Goal: Information Seeking & Learning: Learn about a topic

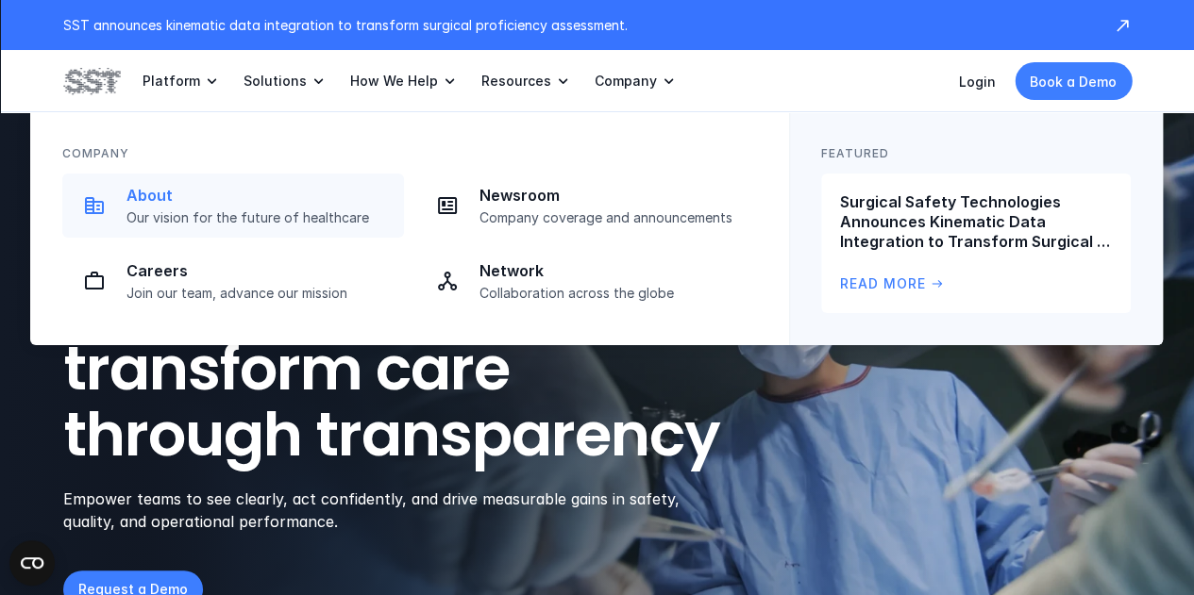
click at [179, 206] on div "About Our vision for the future of healthcare" at bounding box center [259, 206] width 266 height 41
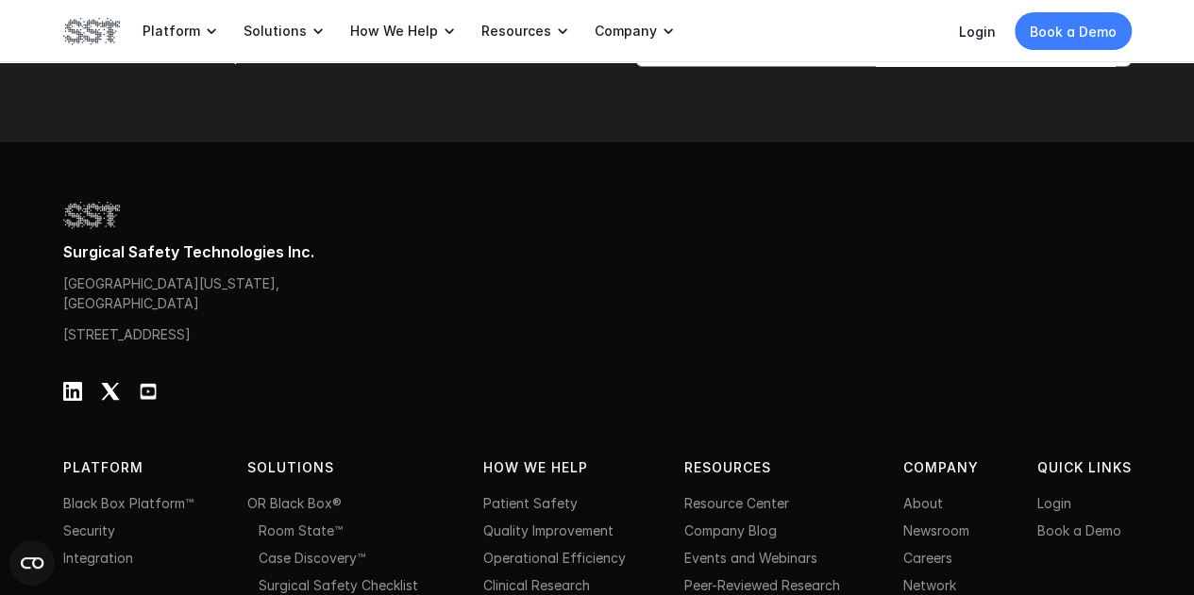
scroll to position [5866, 0]
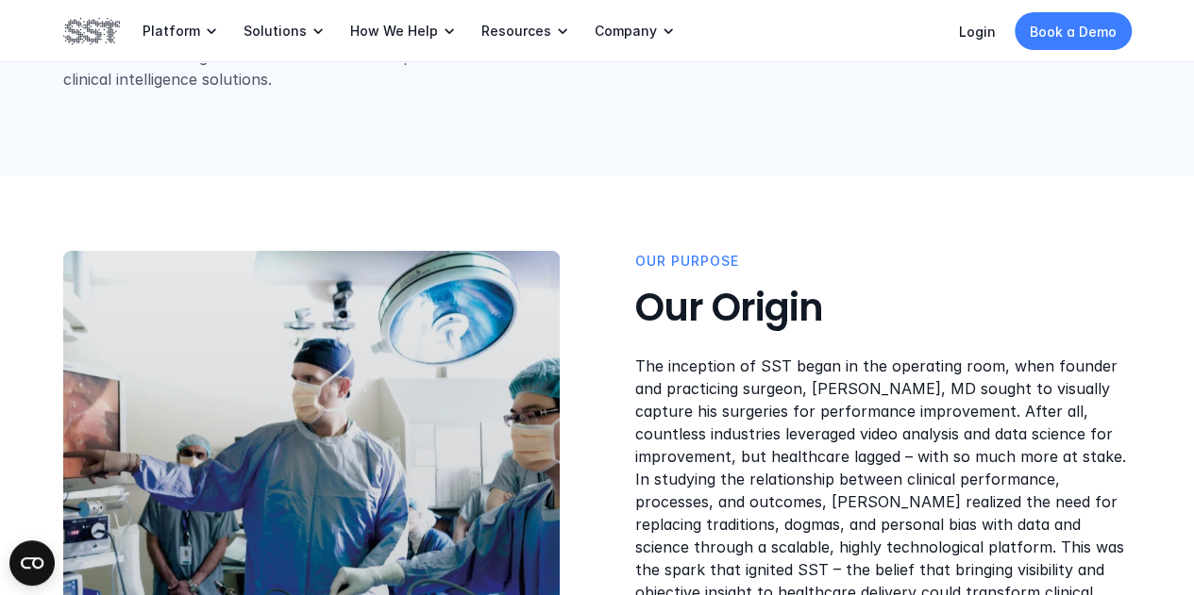
scroll to position [377, 0]
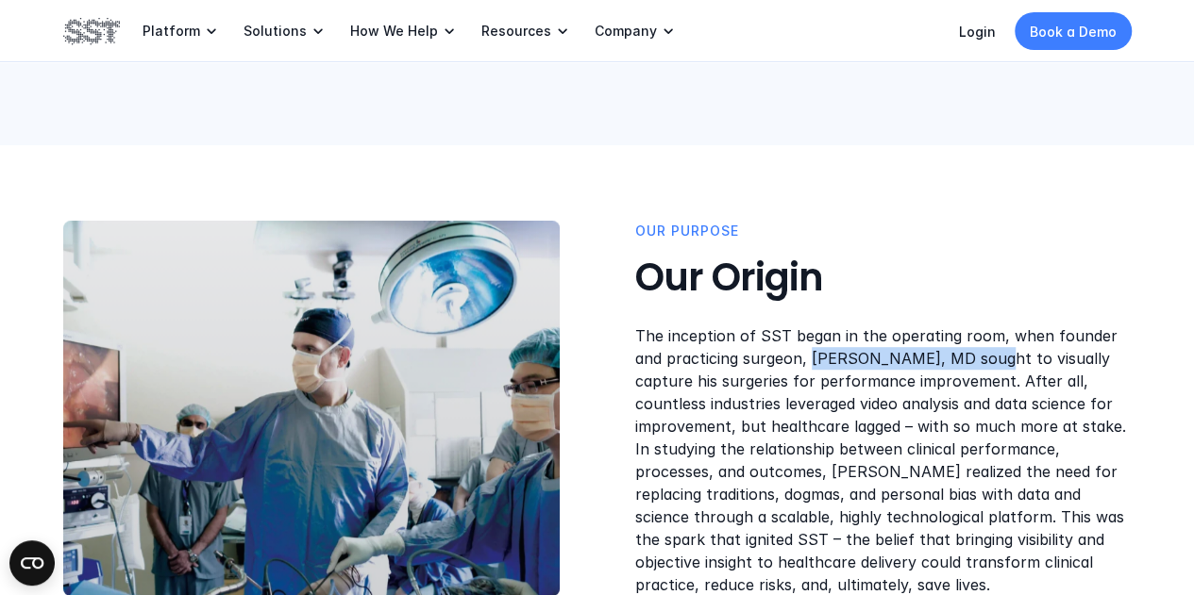
drag, startPoint x: 781, startPoint y: 357, endPoint x: 952, endPoint y: 352, distance: 170.9
click at [952, 352] on p "The inception of SST began in the operating room, when founder and practicing s…" at bounding box center [883, 461] width 496 height 272
copy p "Teodor Grantcharov, MD"
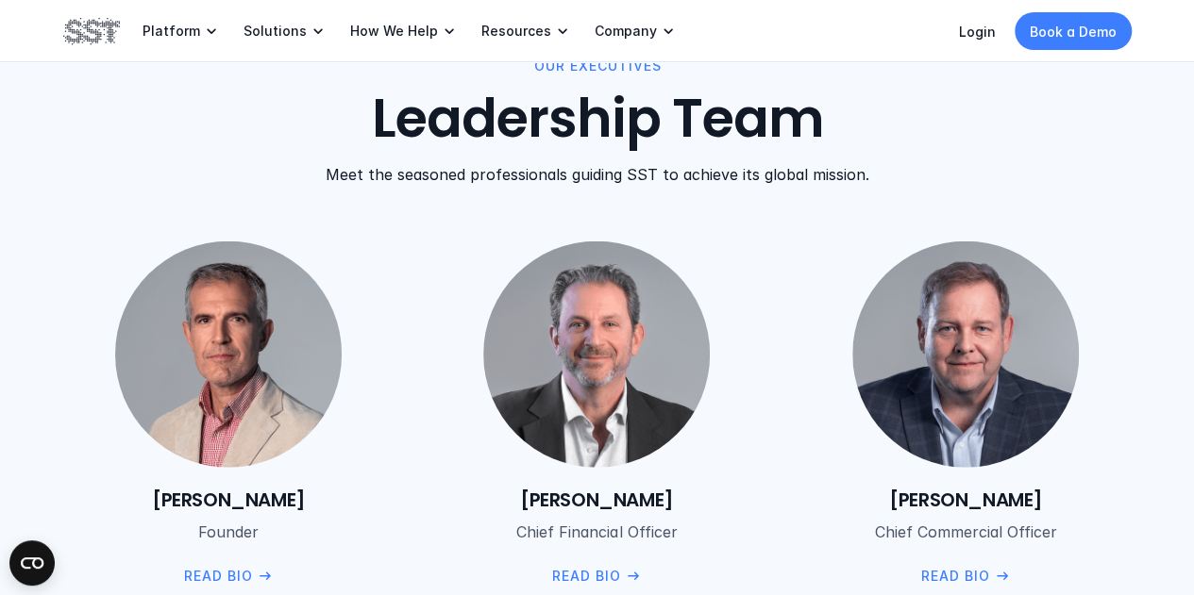
scroll to position [2170, 0]
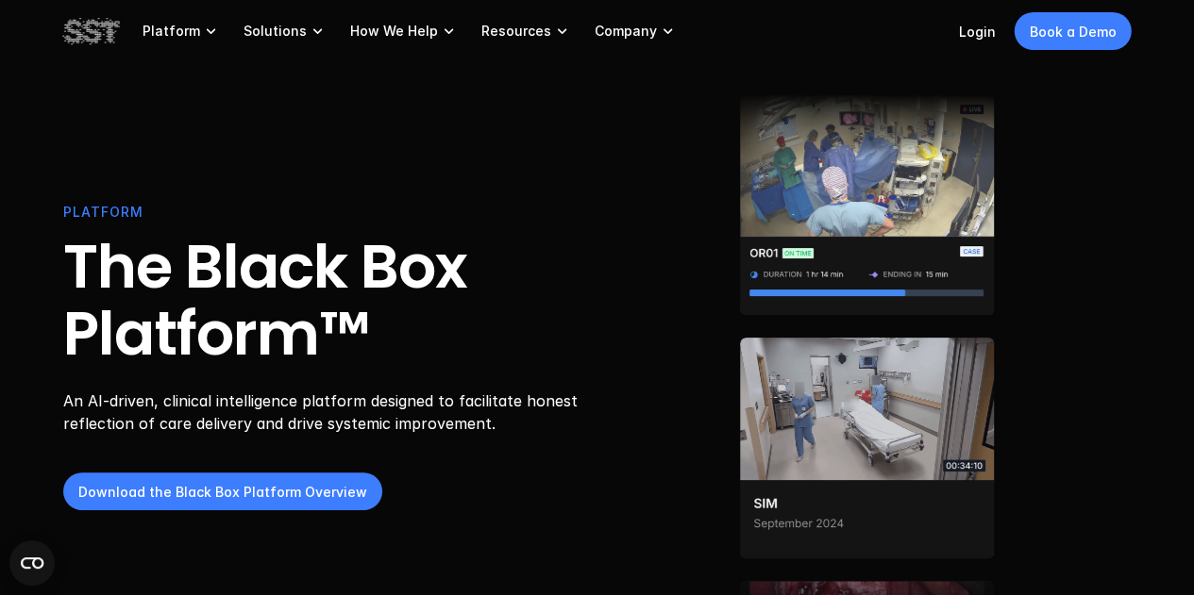
scroll to position [189, 0]
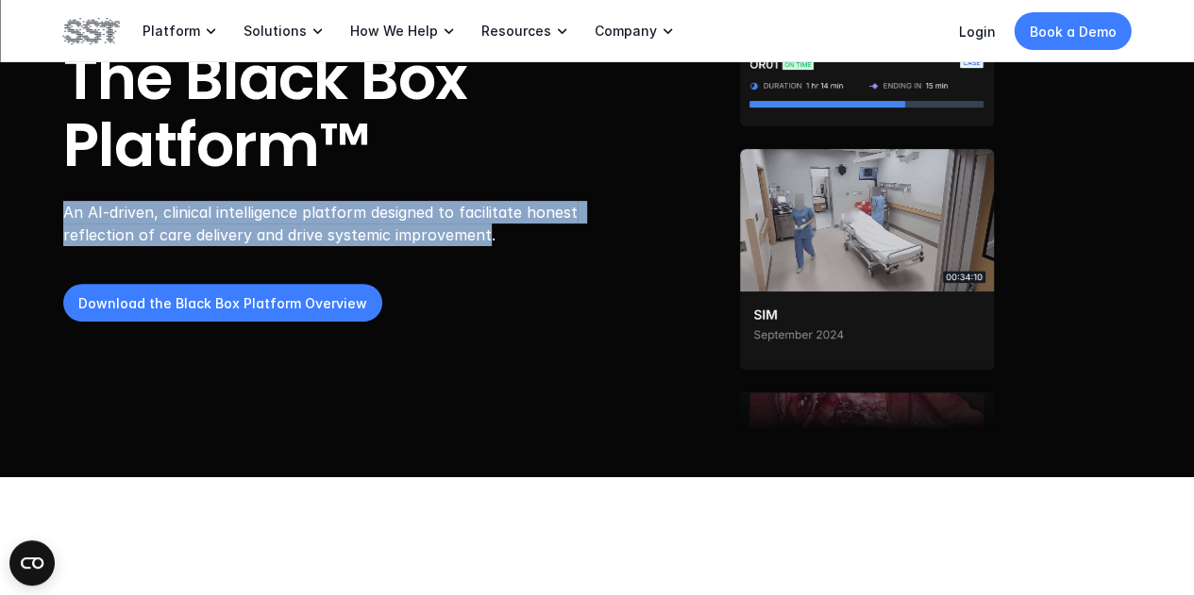
drag, startPoint x: 70, startPoint y: 213, endPoint x: 483, endPoint y: 237, distance: 414.0
click at [483, 237] on header "PLATFORM The Black Box Platform™ An AI-driven, clinical intelligence platform d…" at bounding box center [597, 144] width 1194 height 666
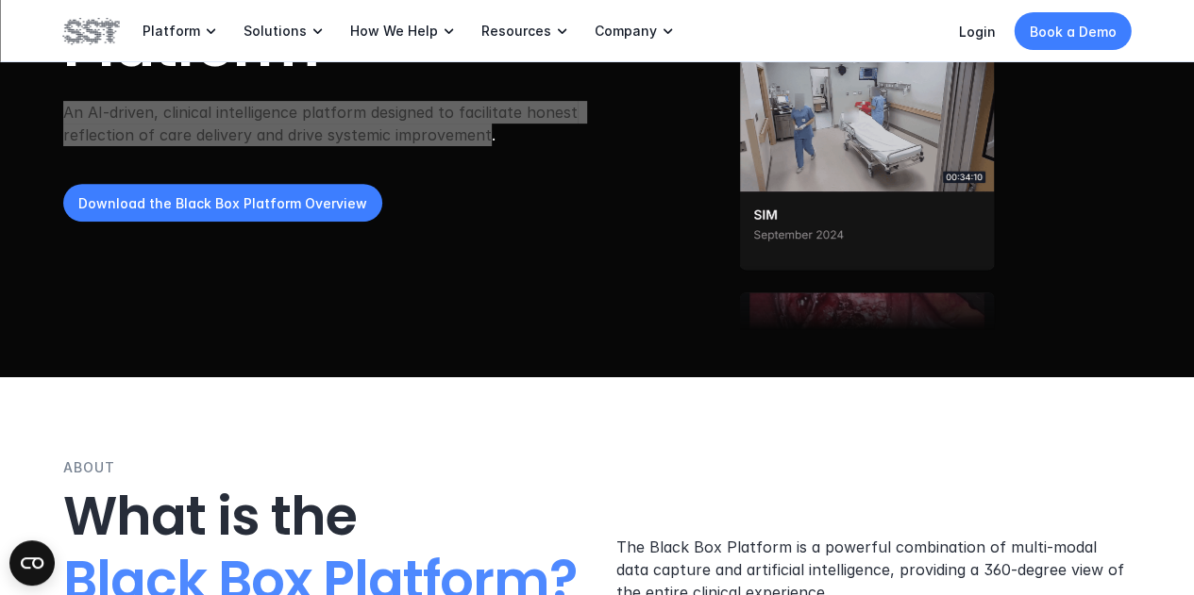
scroll to position [566, 0]
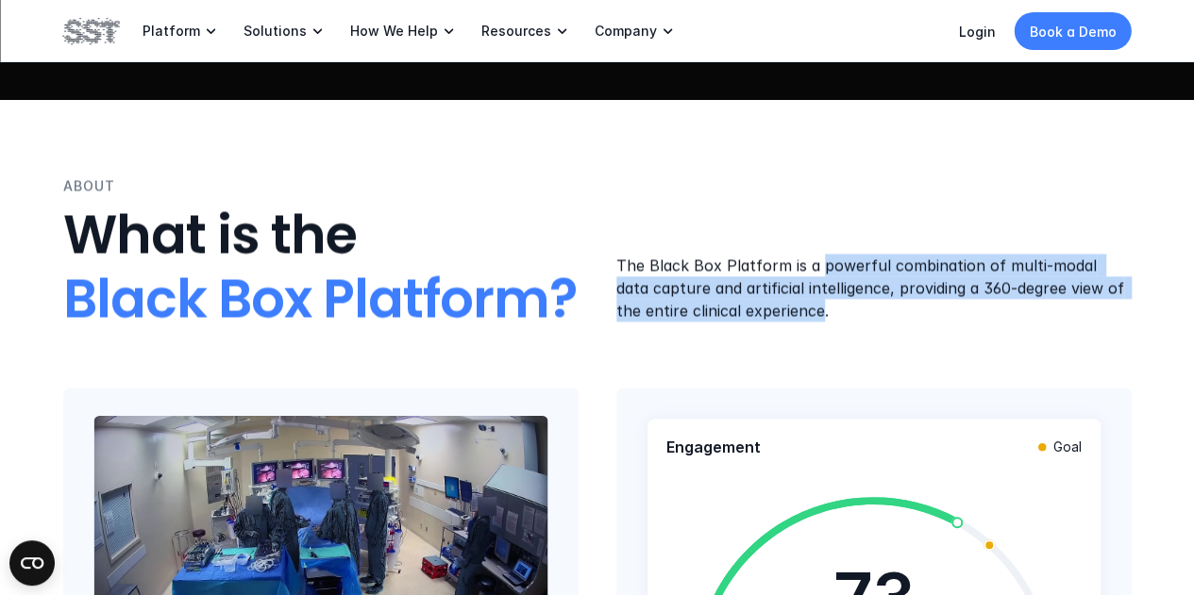
drag, startPoint x: 814, startPoint y: 259, endPoint x: 796, endPoint y: 310, distance: 54.0
click at [796, 310] on p "The Black Box Platform is a powerful combination of multi-modal data capture an…" at bounding box center [873, 288] width 515 height 68
copy p "powerful combination of multi-modal data capture and artificial intelligence, p…"
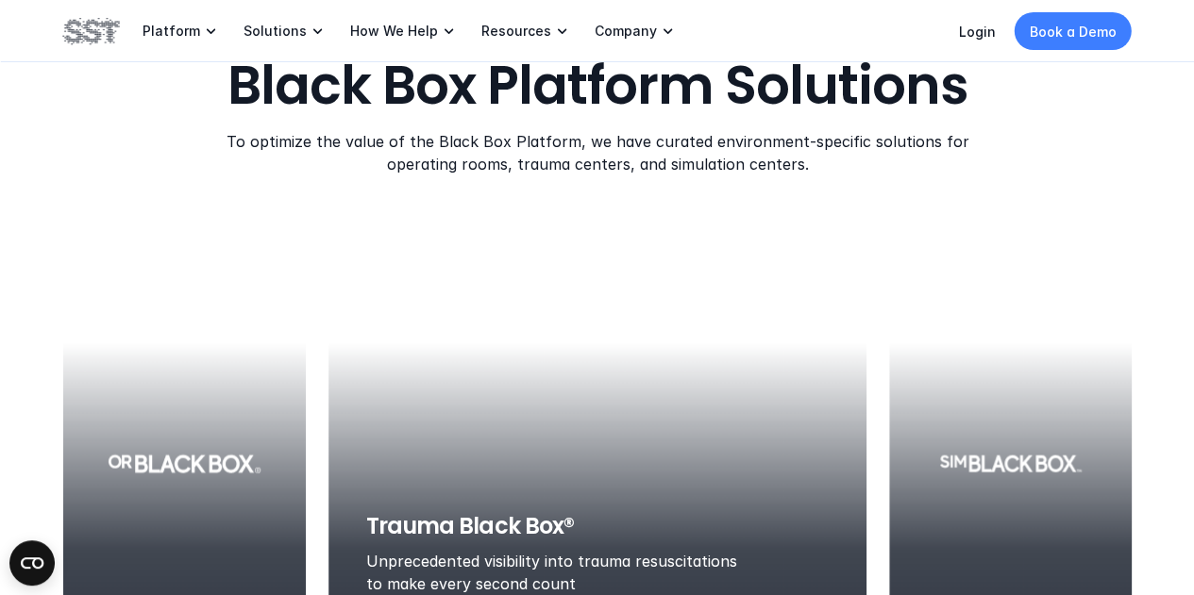
scroll to position [1793, 0]
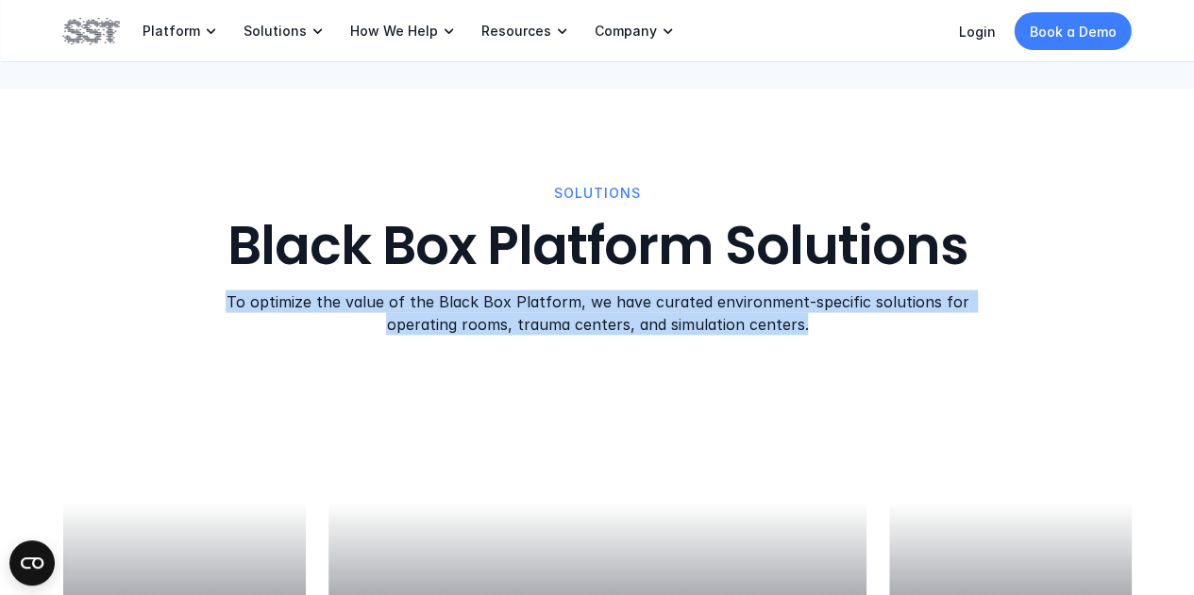
drag, startPoint x: 243, startPoint y: 301, endPoint x: 791, endPoint y: 314, distance: 547.4
click at [799, 319] on p "To optimize the value of the Black Box Platform, we have curated environment-sp…" at bounding box center [596, 313] width 747 height 45
copy p "To optimize the value of the Black Box Platform, we have curated environment-sp…"
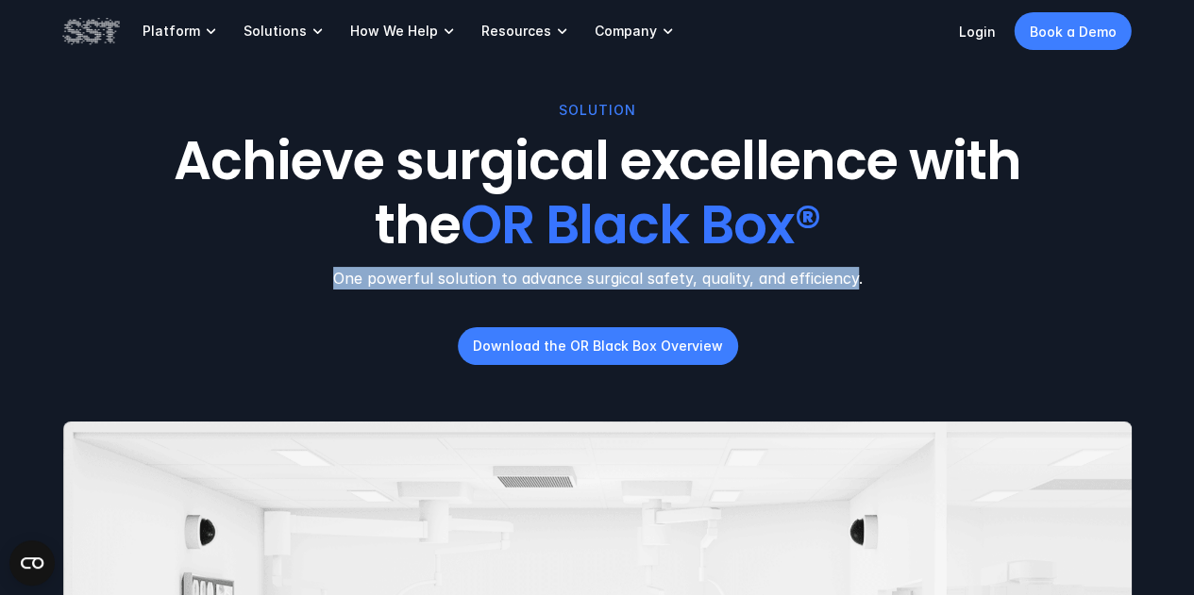
drag, startPoint x: 342, startPoint y: 278, endPoint x: 853, endPoint y: 277, distance: 511.4
click at [853, 277] on p "One powerful solution to advance surgical safety, quality, and efficiency." at bounding box center [597, 278] width 1068 height 23
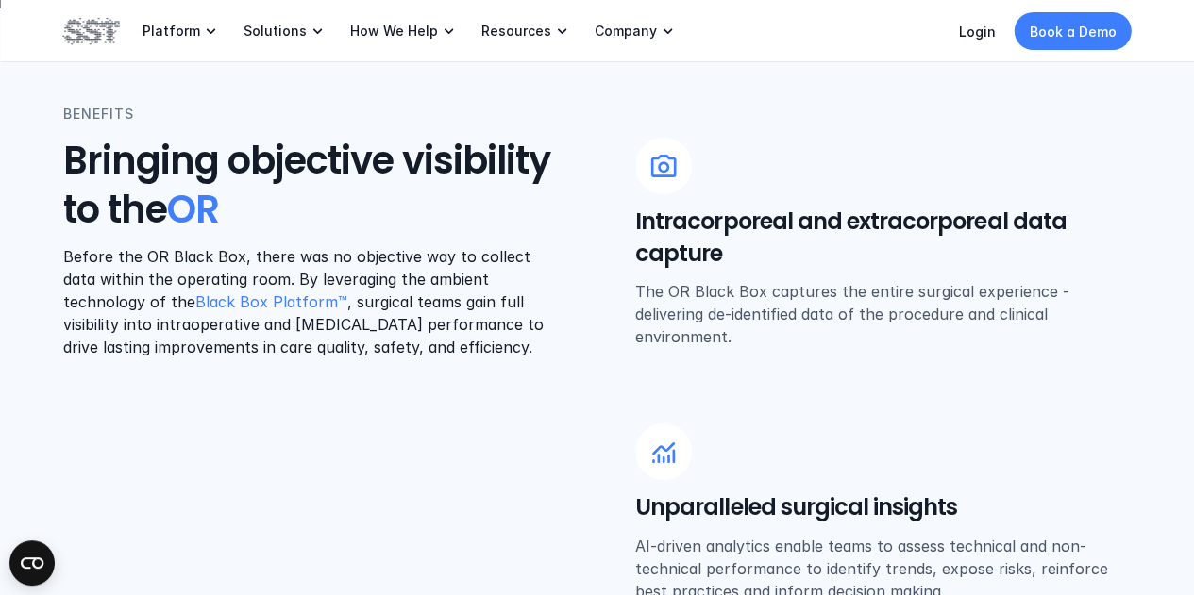
scroll to position [755, 0]
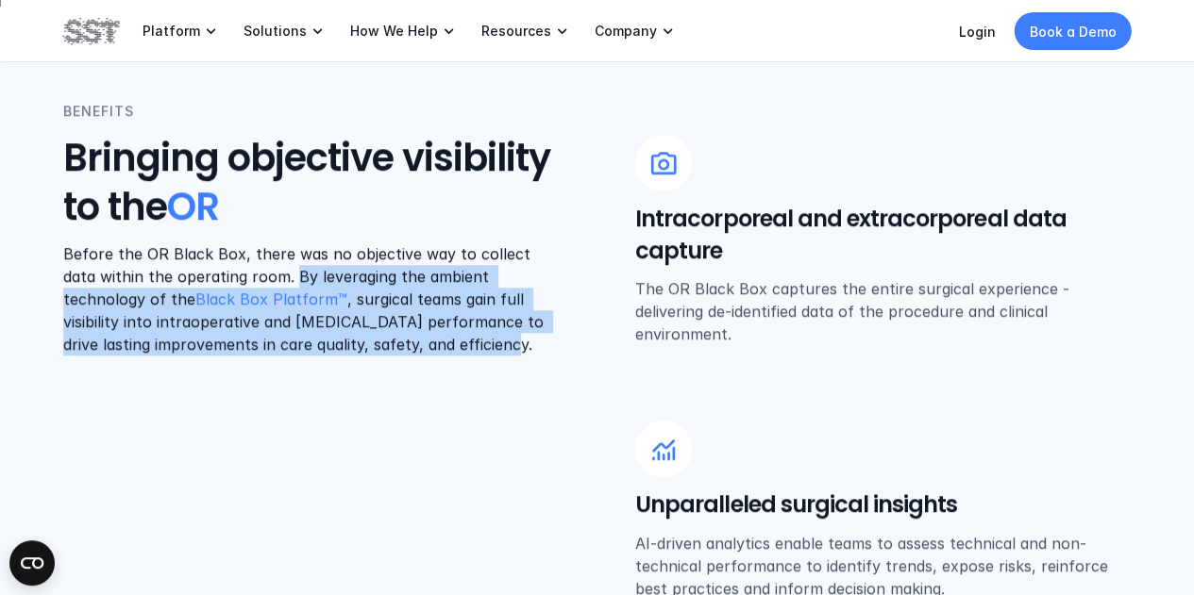
drag, startPoint x: 254, startPoint y: 276, endPoint x: 430, endPoint y: 344, distance: 189.4
click at [430, 344] on p "Before the OR Black Box, there was no objective way to collect data within the …" at bounding box center [311, 299] width 496 height 113
copy p "By leveraging the ambient technology of the Black Box Platform™ , surgical team…"
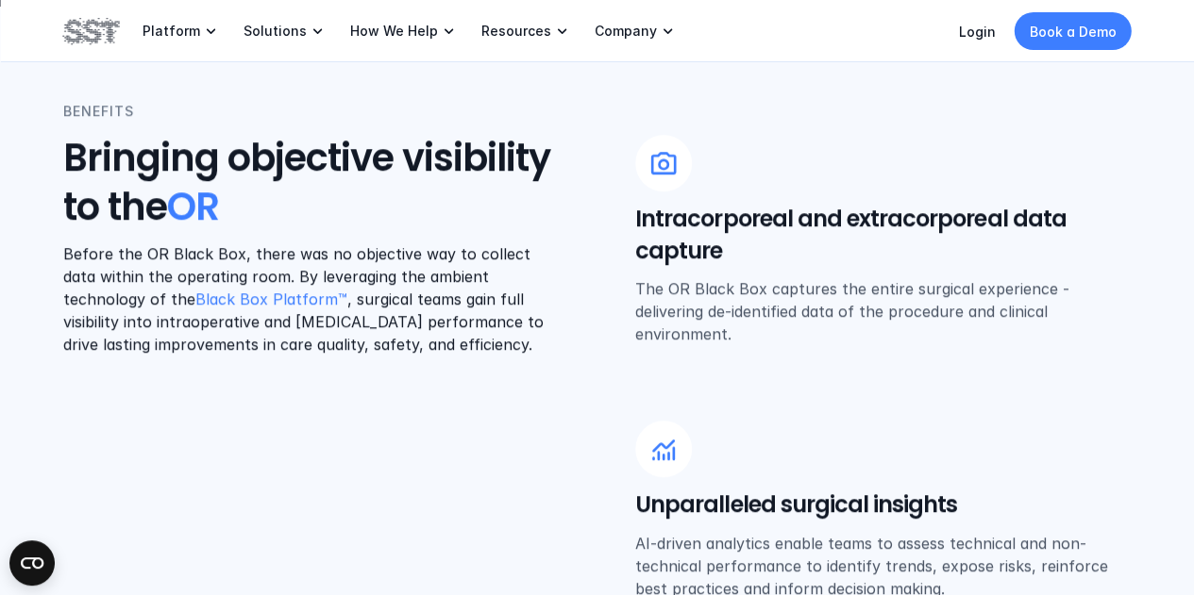
drag, startPoint x: 798, startPoint y: 286, endPoint x: 669, endPoint y: 299, distance: 129.9
click at [798, 286] on p "The OR Black Box captures the entire surgical experience - delivering de-identi…" at bounding box center [883, 311] width 496 height 68
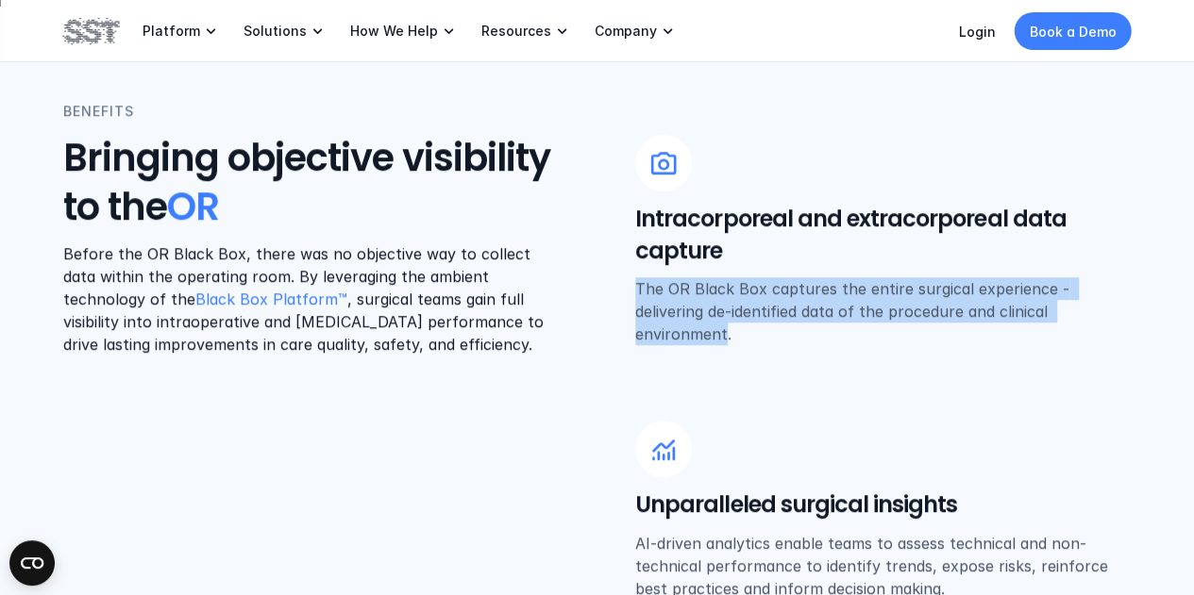
drag, startPoint x: 614, startPoint y: 284, endPoint x: 724, endPoint y: 339, distance: 122.4
click at [724, 339] on div "BENEFITS Bringing objective visibility to the OR Before the OR Black Box, there…" at bounding box center [597, 350] width 1068 height 499
copy p "The OR Black Box captures the entire surgical experience - delivering de-identi…"
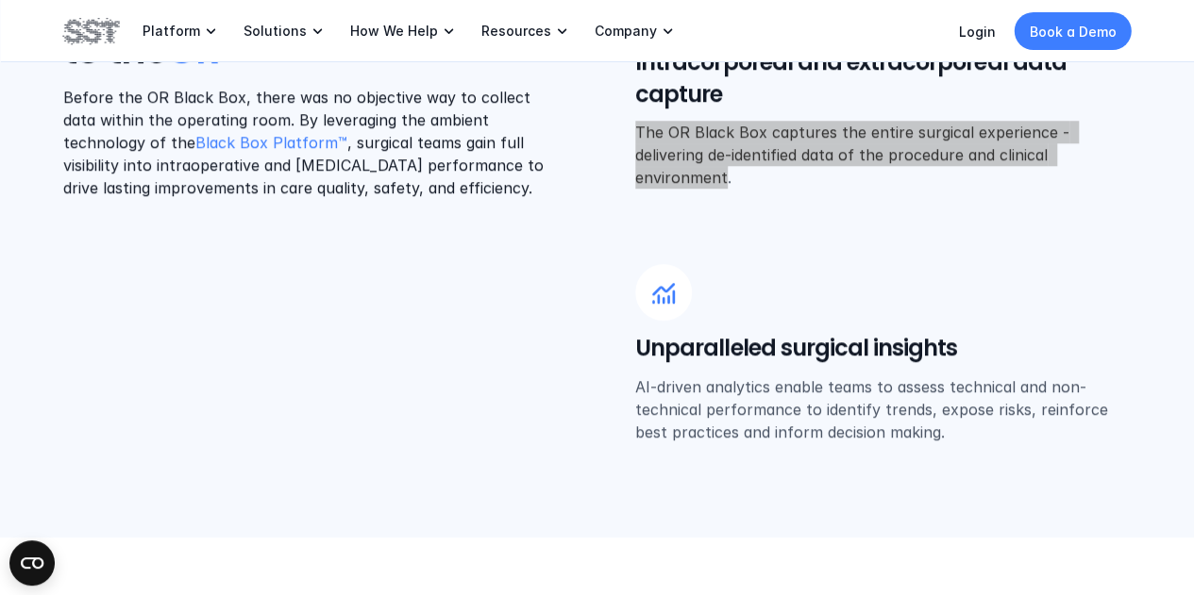
scroll to position [1038, 0]
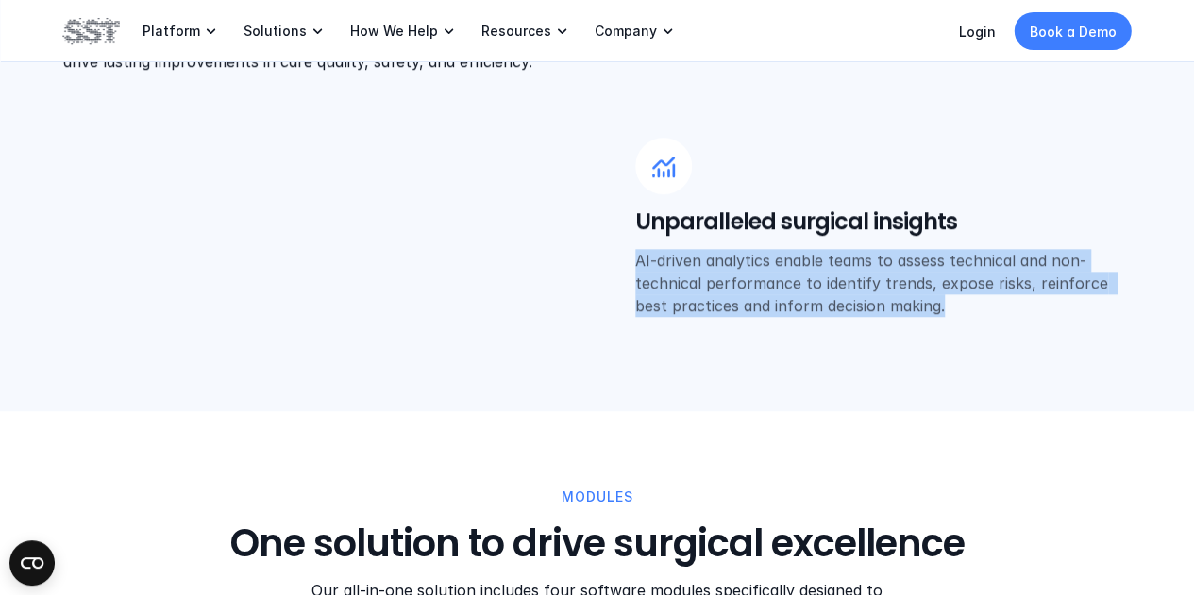
drag, startPoint x: 638, startPoint y: 259, endPoint x: 903, endPoint y: 307, distance: 269.3
click at [914, 310] on p "AI-driven analytics enable teams to assess technical and non-technical performa…" at bounding box center [883, 283] width 496 height 68
copy p "AI-driven analytics enable teams to assess technical and non-technical performa…"
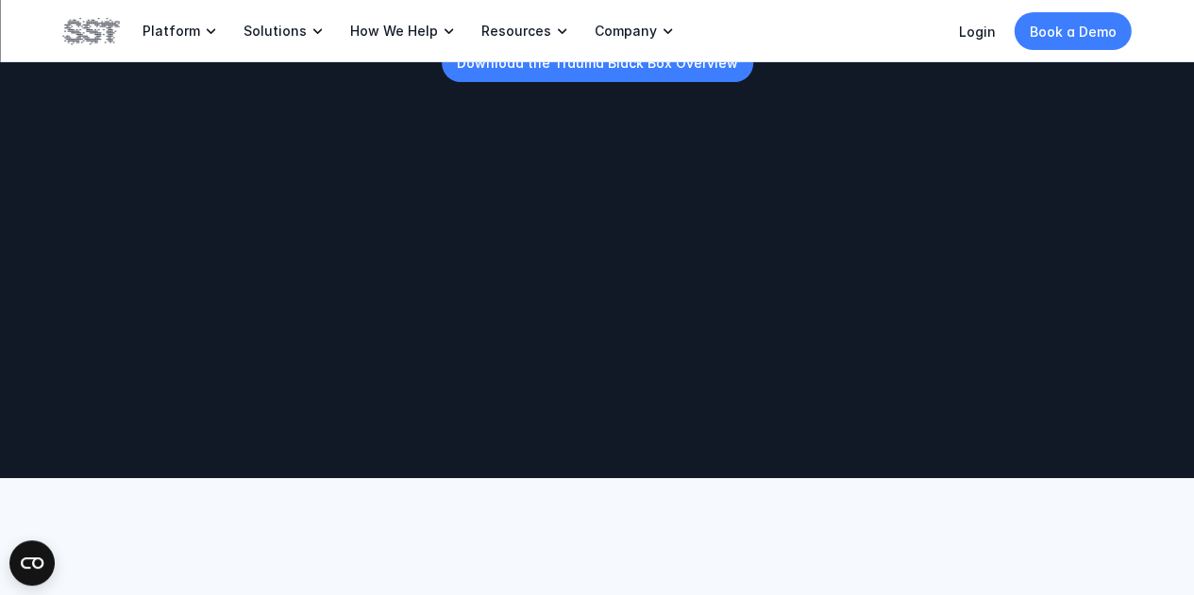
scroll to position [661, 0]
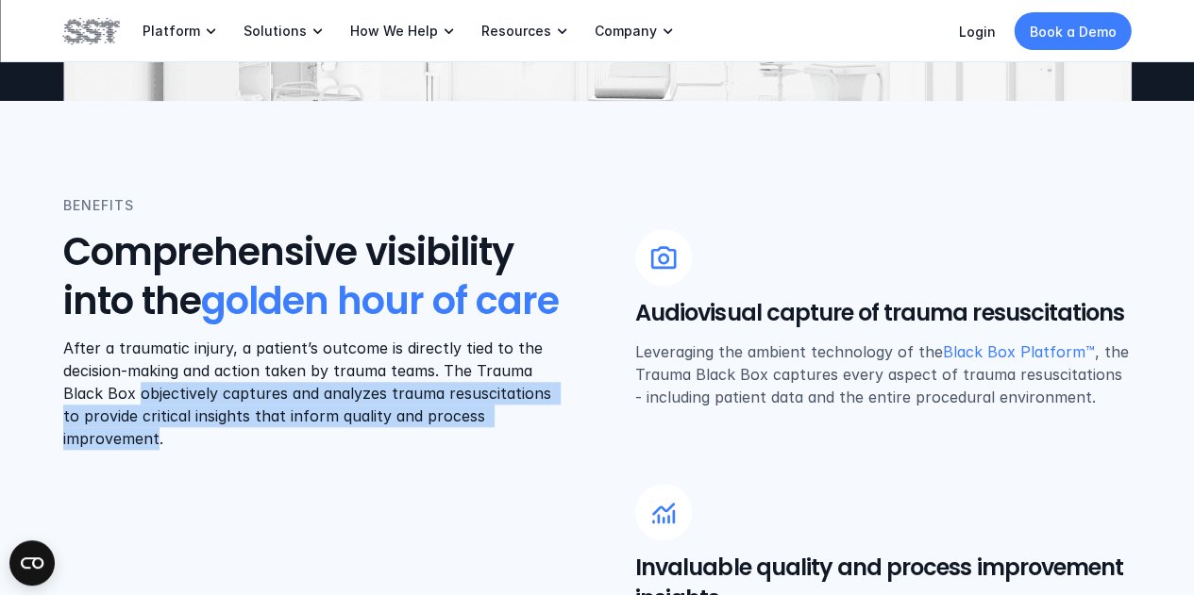
drag, startPoint x: 141, startPoint y: 435, endPoint x: 154, endPoint y: 488, distance: 54.5
click at [154, 450] on p "After a traumatic injury, a patient’s outcome is directly tied to the decision-…" at bounding box center [311, 393] width 496 height 113
copy p "objectively captures and analyzes trauma resuscitations to provide critical ins…"
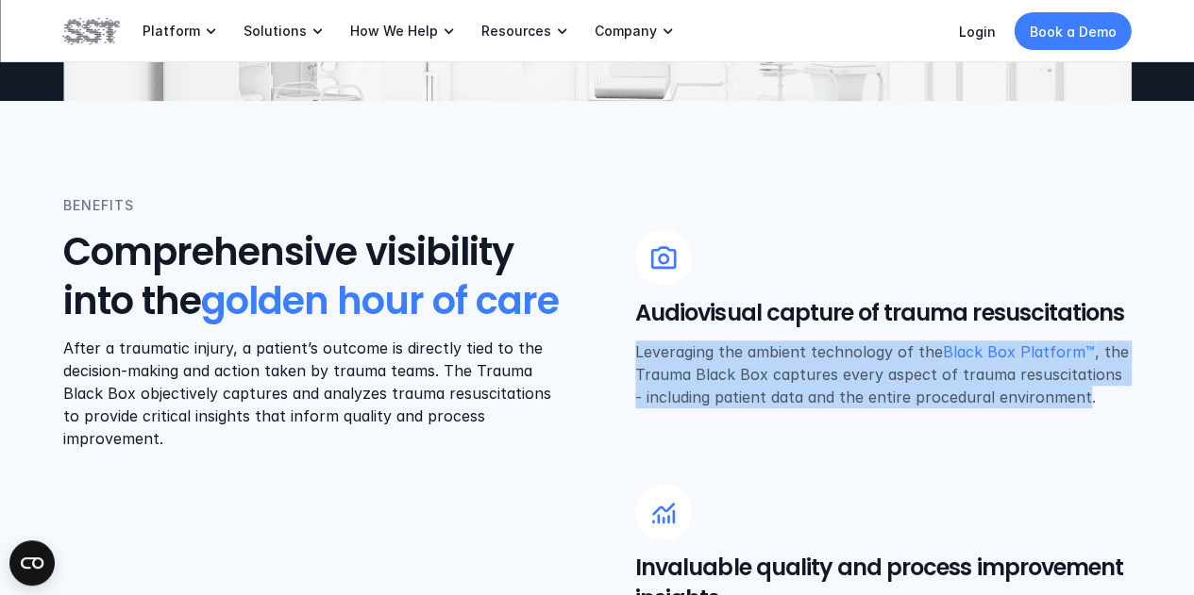
drag, startPoint x: 631, startPoint y: 351, endPoint x: 1066, endPoint y: 393, distance: 437.1
click at [1066, 393] on div "BENEFITS Comprehensive visibility into the golden hour of care After a traumati…" at bounding box center [597, 444] width 1068 height 499
copy p "Leveraging the ambient technology of the Black Box Platform™ , the Trauma Black…"
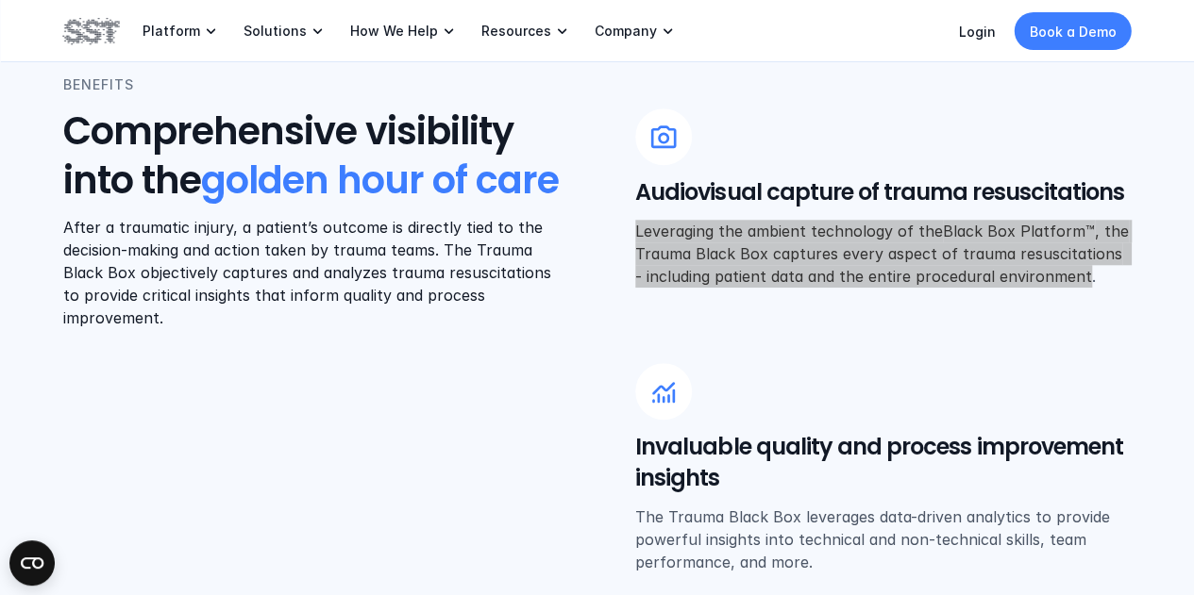
scroll to position [849, 0]
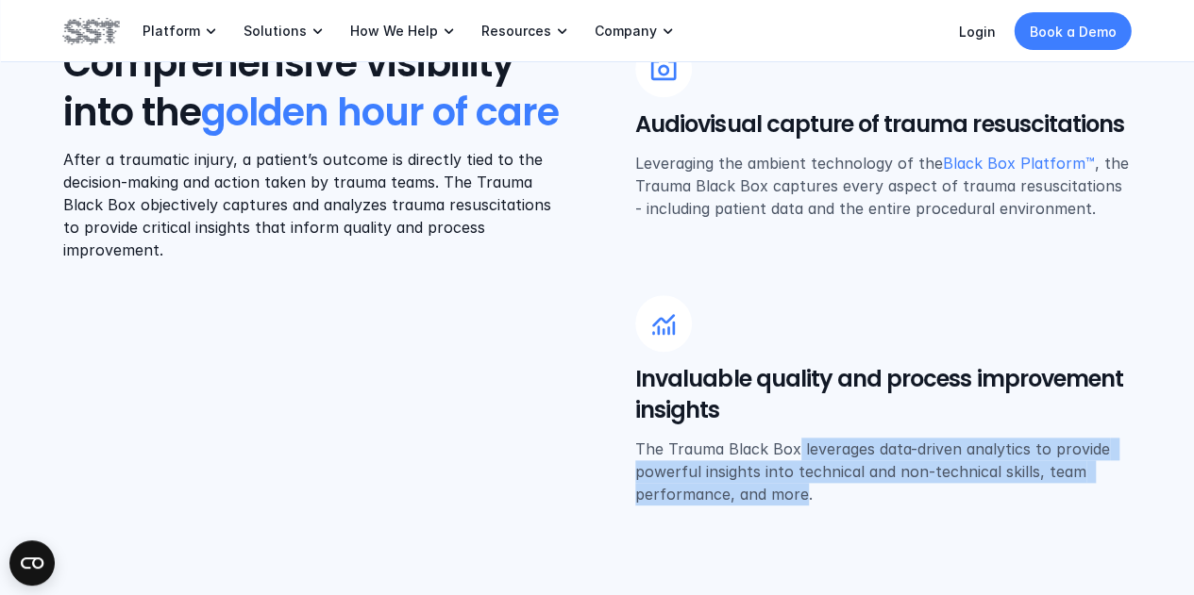
drag, startPoint x: 796, startPoint y: 444, endPoint x: 805, endPoint y: 493, distance: 48.9
click at [805, 493] on p "The Trauma Black Box leverages data-driven analytics to provide powerful insigh…" at bounding box center [883, 472] width 496 height 68
copy p "leverages data-driven analytics to provide powerful insights into technical and…"
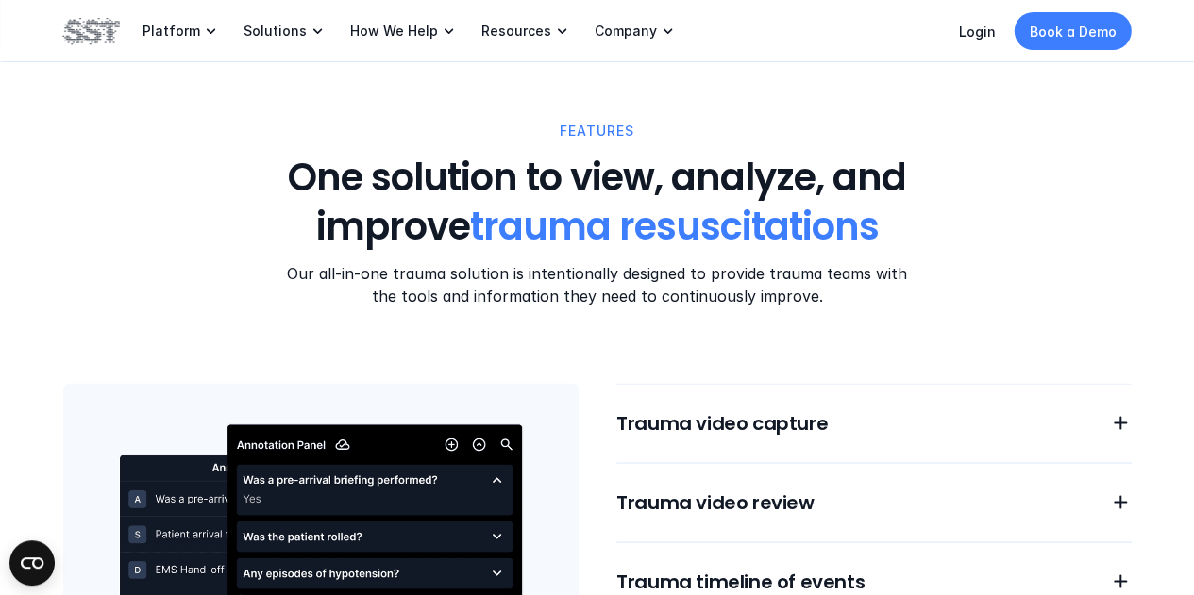
scroll to position [1510, 0]
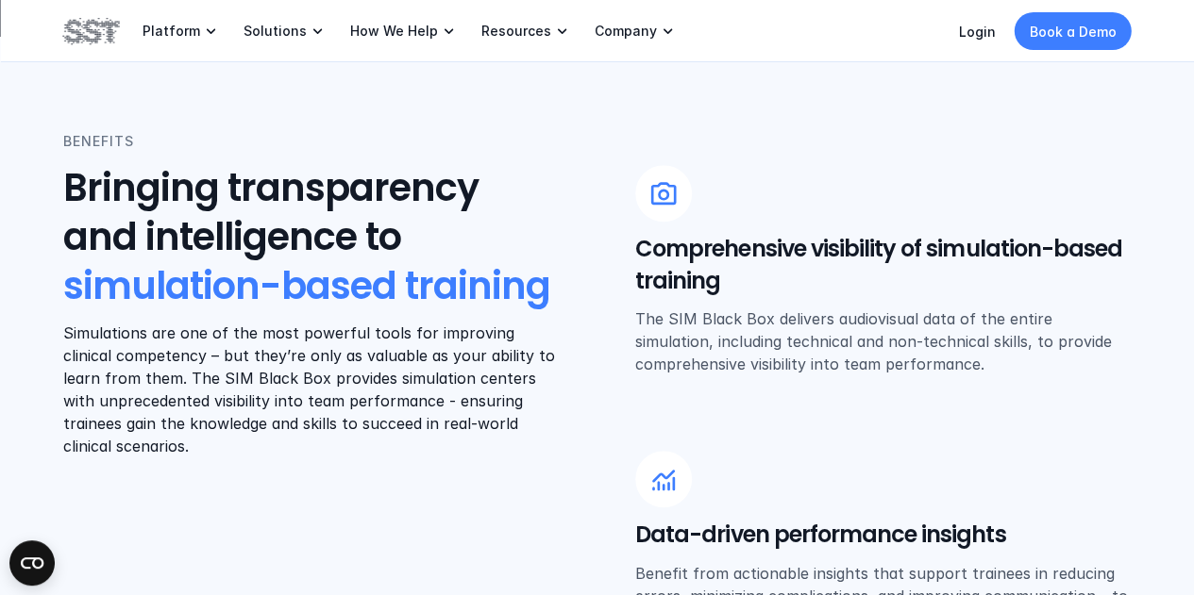
scroll to position [755, 0]
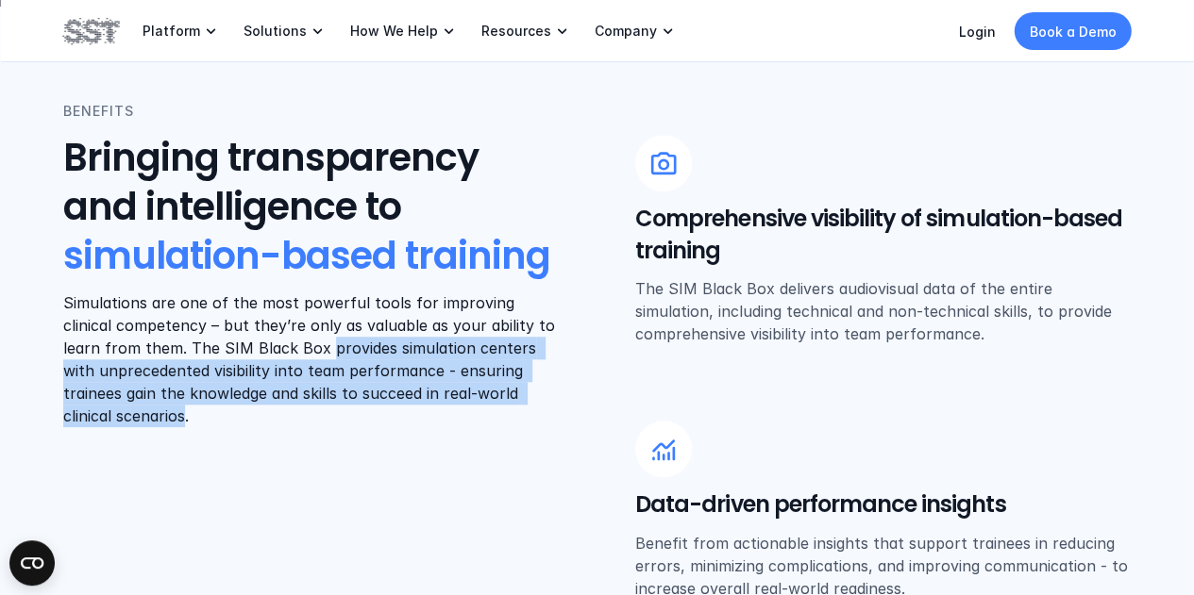
drag, startPoint x: 282, startPoint y: 347, endPoint x: 134, endPoint y: 418, distance: 164.2
click at [134, 418] on p "Simulations are one of the most powerful tools for improving clinical competenc…" at bounding box center [311, 360] width 496 height 136
copy p "provides simulation centers with unprecedented visibility into team performance…"
click at [788, 250] on h5 "Comprehensive visibility of simulation-based training" at bounding box center [883, 234] width 496 height 63
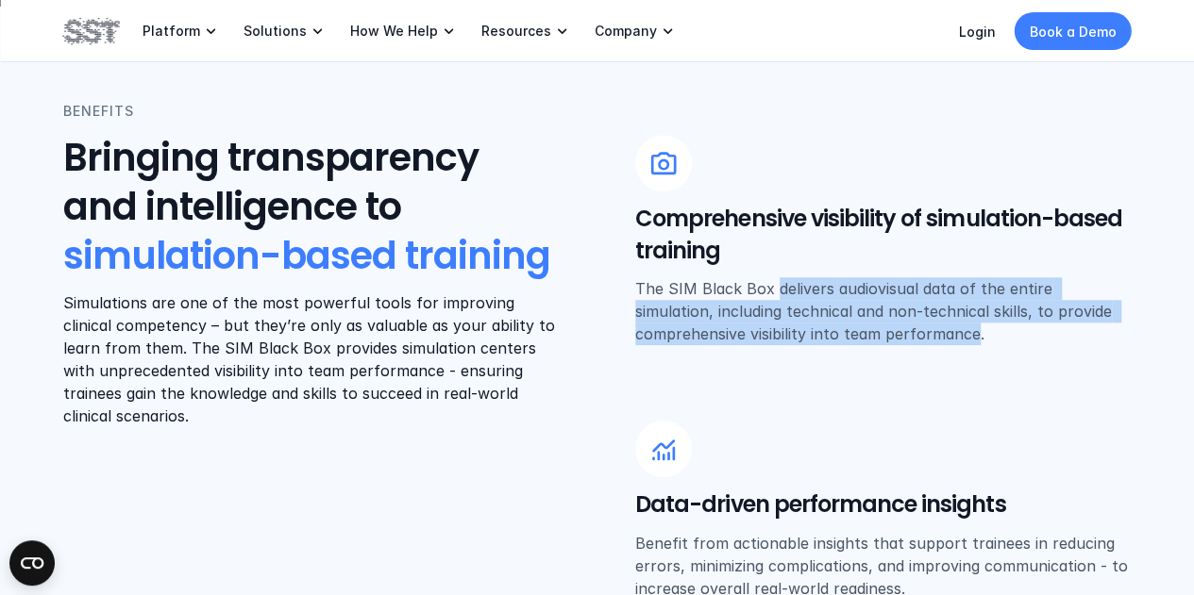
drag, startPoint x: 776, startPoint y: 287, endPoint x: 971, endPoint y: 333, distance: 200.7
click at [971, 333] on p "The SIM Black Box delivers audiovisual data of the entire simulation, including…" at bounding box center [883, 311] width 496 height 68
copy p "delivers audiovisual data of the entire simulation, including technical and non…"
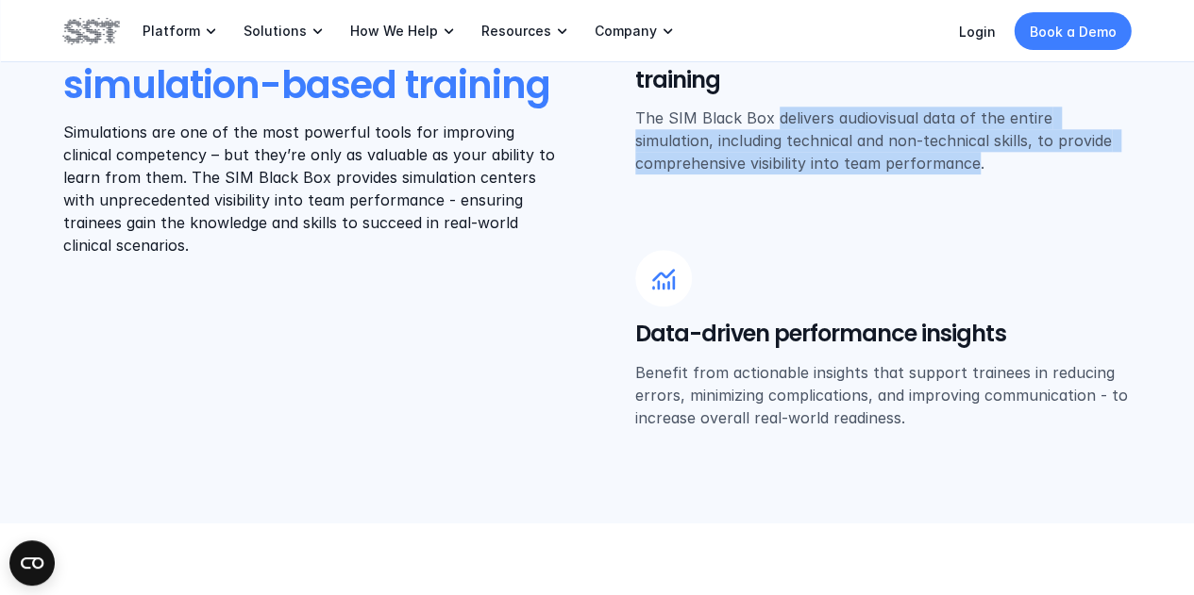
scroll to position [944, 0]
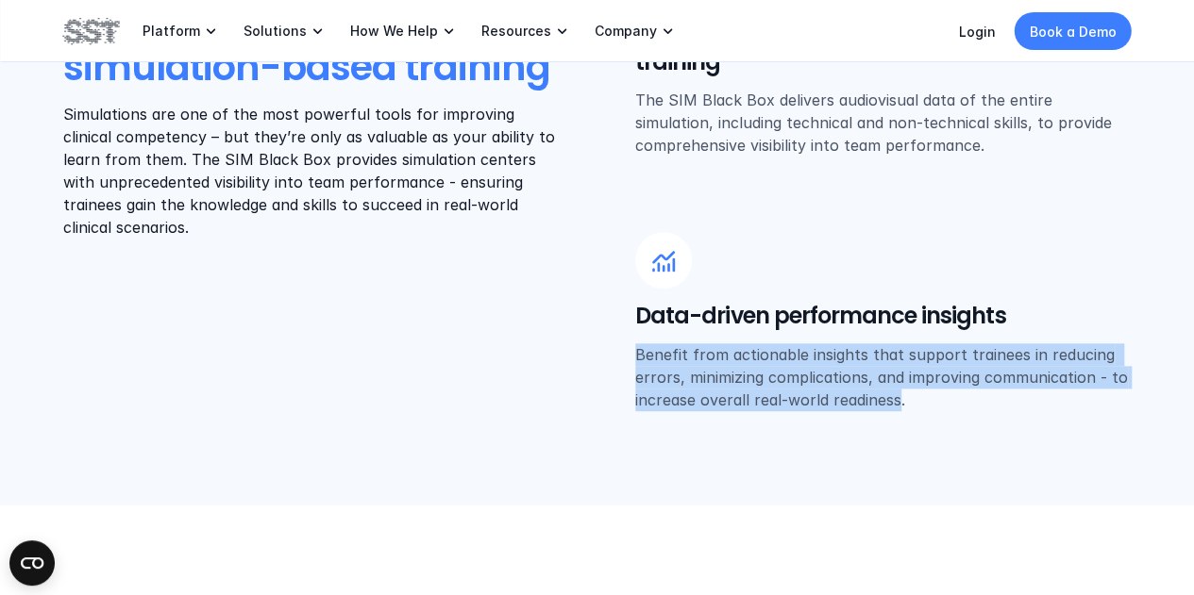
drag, startPoint x: 632, startPoint y: 352, endPoint x: 902, endPoint y: 403, distance: 274.6
click at [902, 403] on div "BENEFITS Bringing transparency and intelligence to simulation-based training Si…" at bounding box center [597, 161] width 1068 height 499
copy p "Benefit from actionable insights that support trainees in reducing errors, mini…"
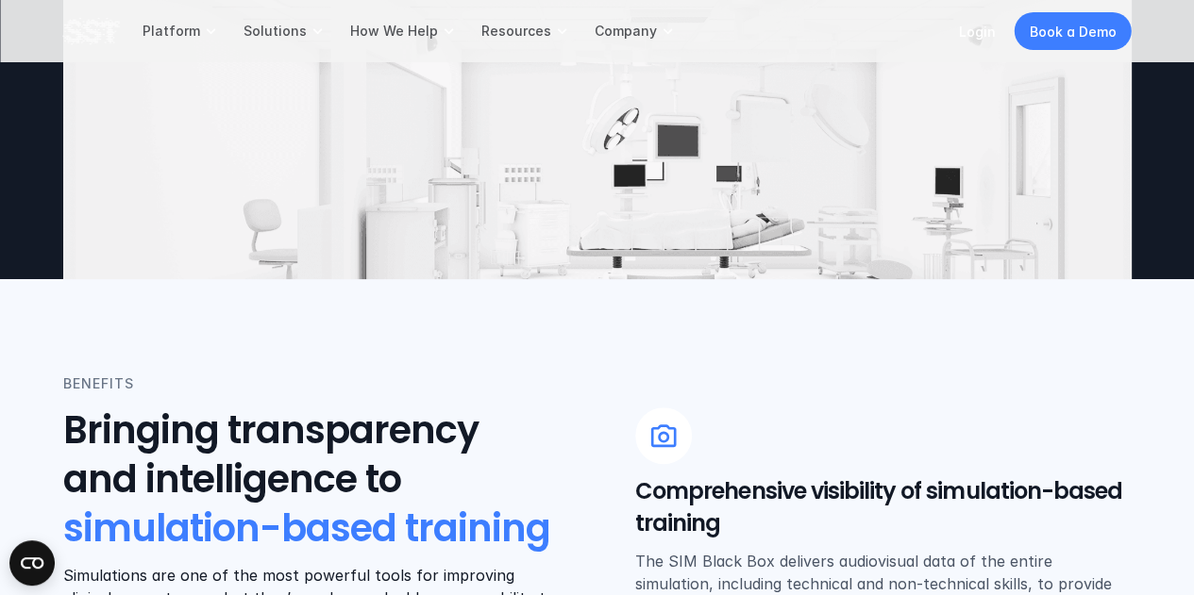
scroll to position [0, 0]
